Goal: Navigation & Orientation: Understand site structure

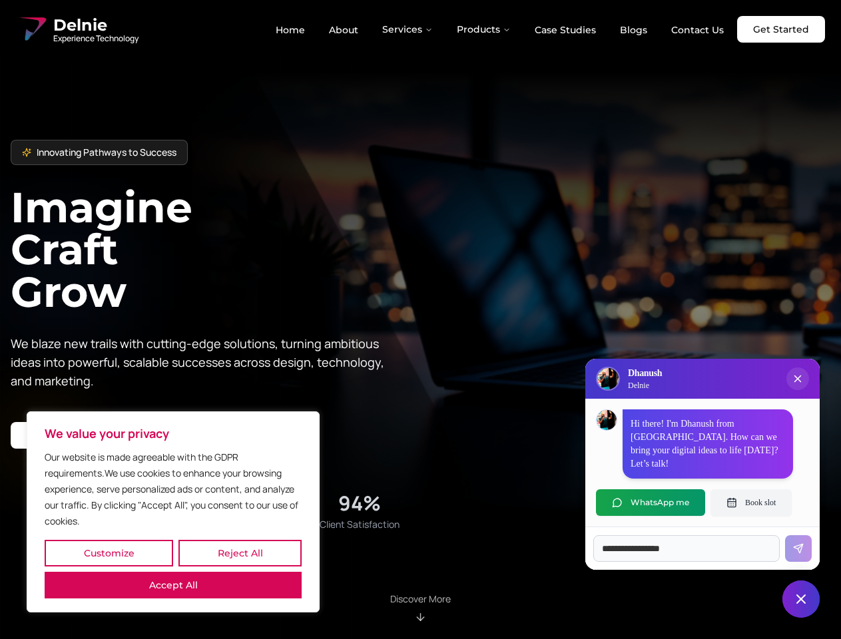
click at [109, 553] on button "Customize" at bounding box center [109, 553] width 128 height 27
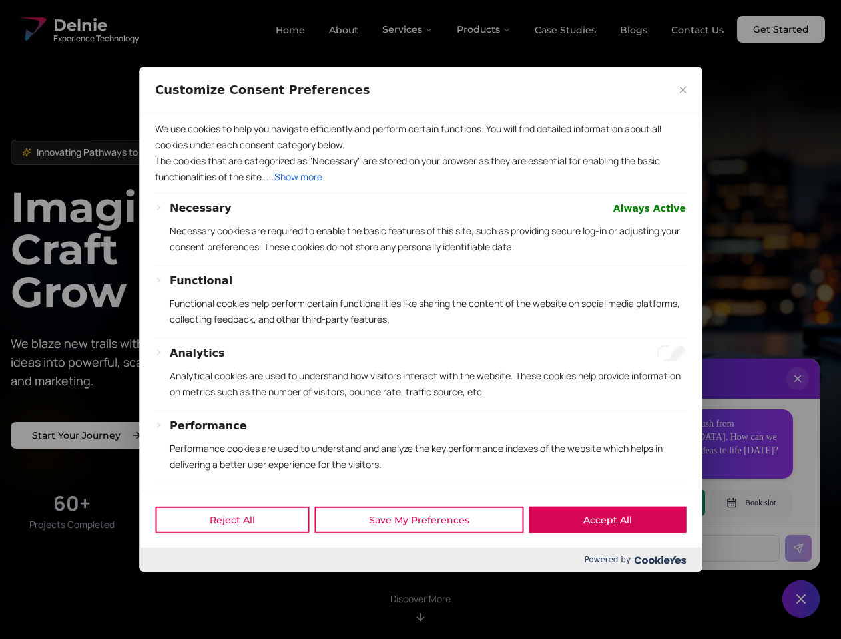
click at [240, 553] on div at bounding box center [420, 319] width 841 height 639
click at [173, 153] on p "We use cookies to help you navigate efficiently and perform certain functions. …" at bounding box center [420, 137] width 531 height 32
click at [420, 289] on div "Functional" at bounding box center [428, 281] width 516 height 16
click at [408, 29] on div at bounding box center [420, 319] width 841 height 639
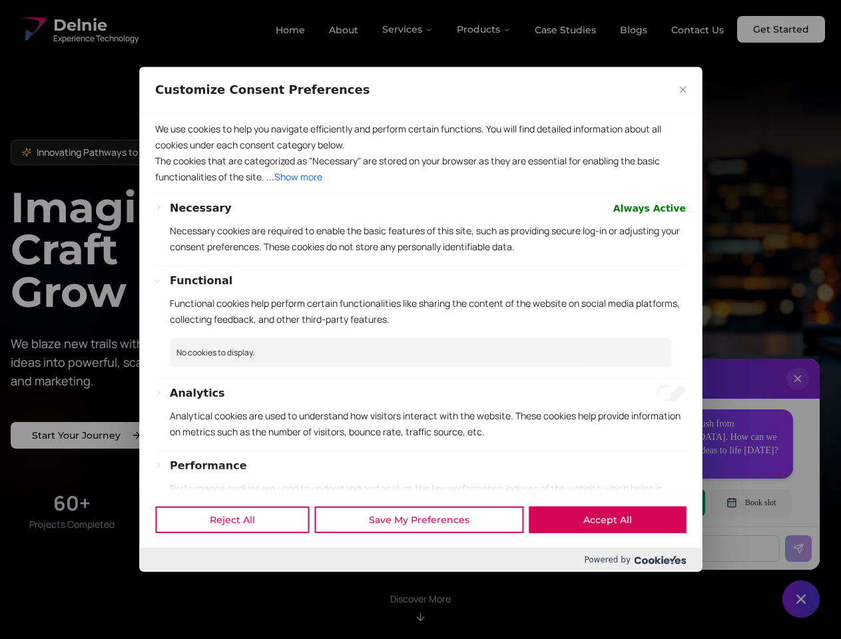
click at [484, 29] on div at bounding box center [420, 319] width 841 height 639
click at [797, 392] on div at bounding box center [420, 319] width 841 height 639
click at [650, 503] on div "Reject All Save My Preferences Accept All" at bounding box center [420, 519] width 562 height 57
click at [751, 503] on div at bounding box center [420, 319] width 841 height 639
click at [801, 599] on div at bounding box center [420, 319] width 841 height 639
